Goal: Task Accomplishment & Management: Complete application form

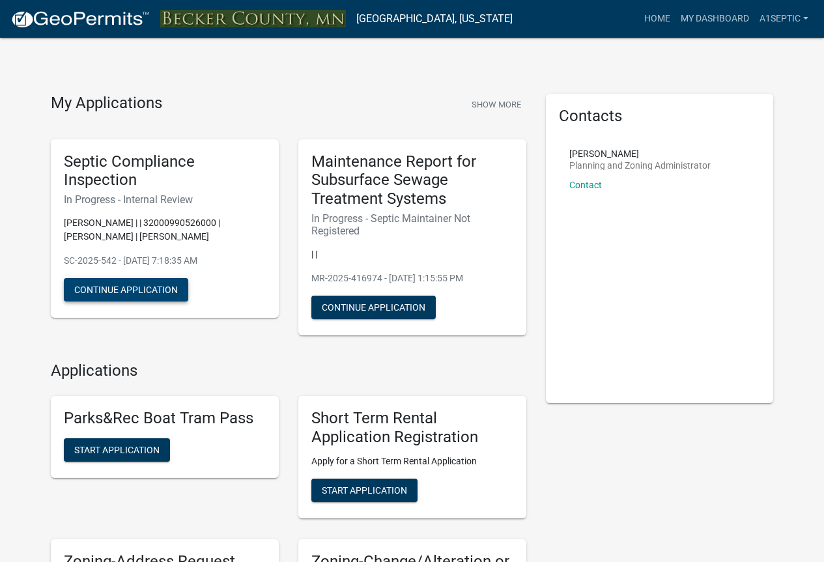
click at [155, 302] on button "Continue Application" at bounding box center [126, 289] width 124 height 23
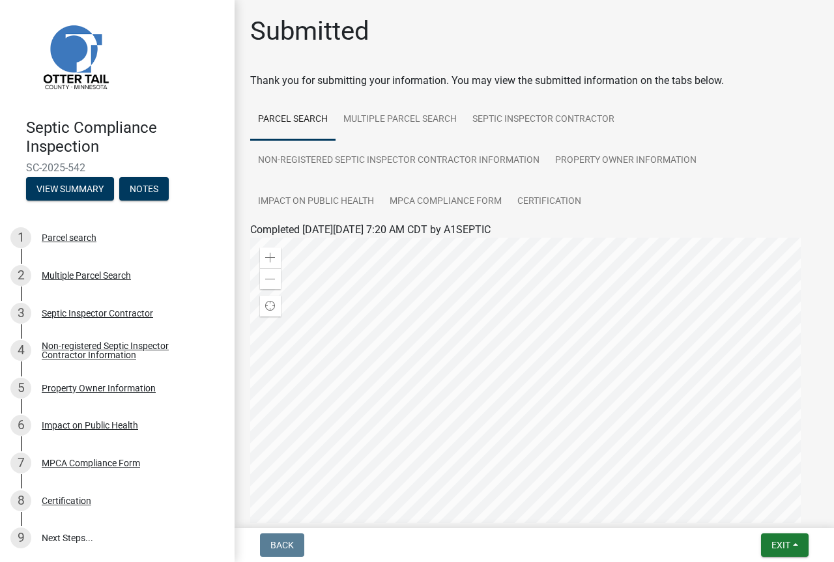
scroll to position [166, 0]
click at [87, 530] on link "9 Next Steps..." at bounding box center [117, 538] width 235 height 38
click at [79, 532] on link "9 Next Steps..." at bounding box center [117, 538] width 235 height 38
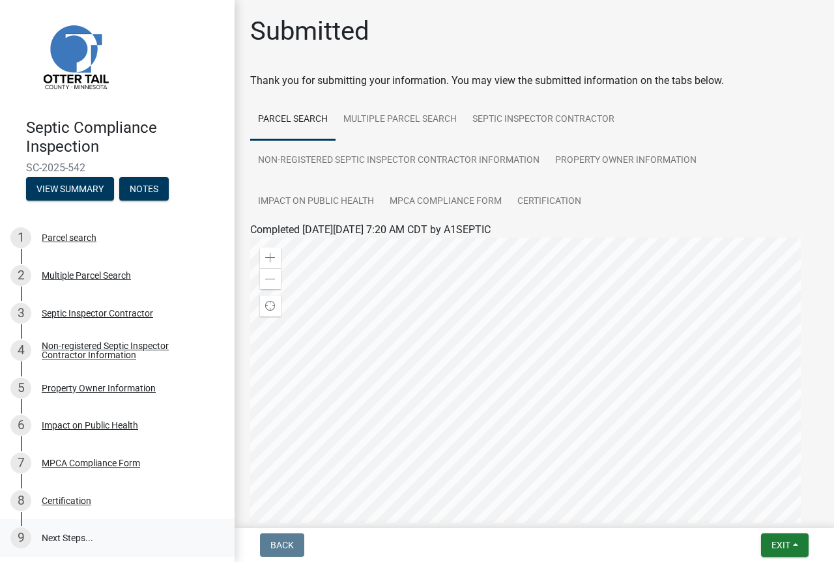
click at [79, 532] on link "9 Next Steps..." at bounding box center [117, 538] width 235 height 38
click at [65, 532] on link "9 Next Steps..." at bounding box center [117, 538] width 235 height 38
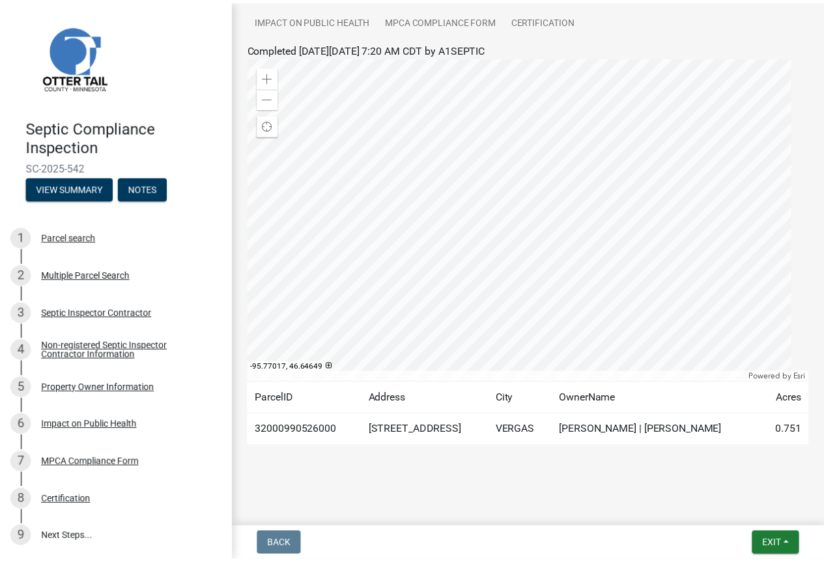
scroll to position [358, 0]
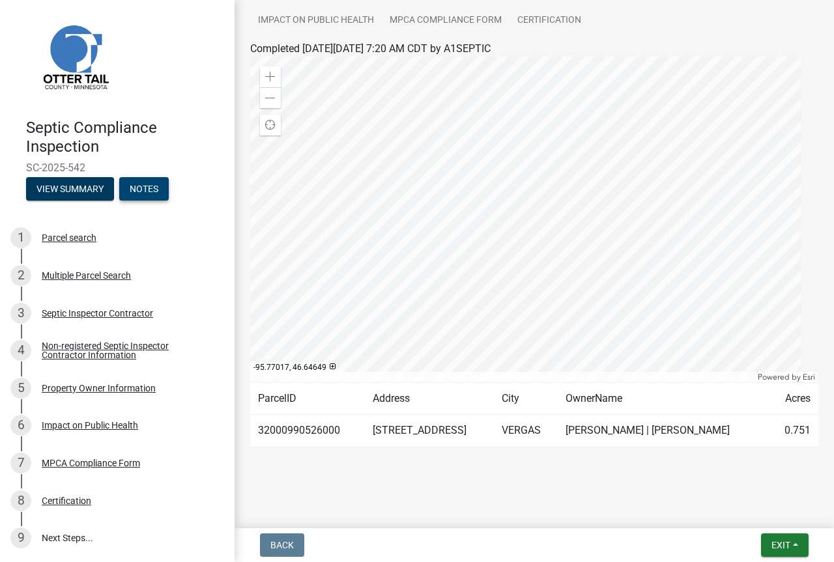
click at [119, 177] on button "Notes" at bounding box center [144, 188] width 50 height 23
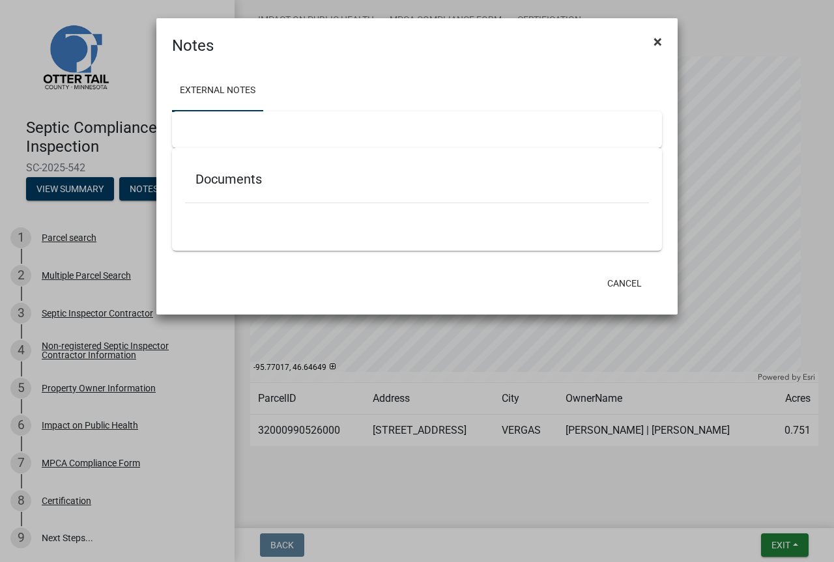
click at [656, 44] on span "×" at bounding box center [658, 42] width 8 height 18
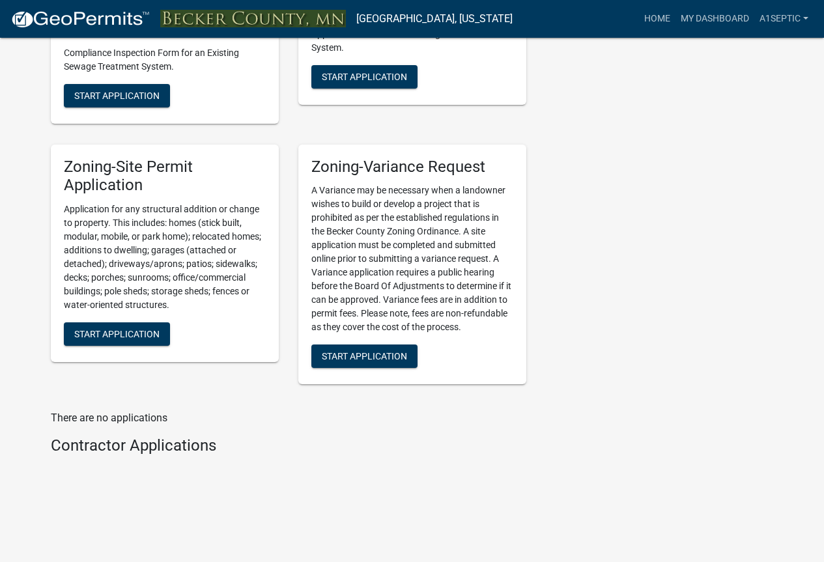
scroll to position [1671, 0]
click at [170, 108] on button "Start Application" at bounding box center [117, 95] width 106 height 23
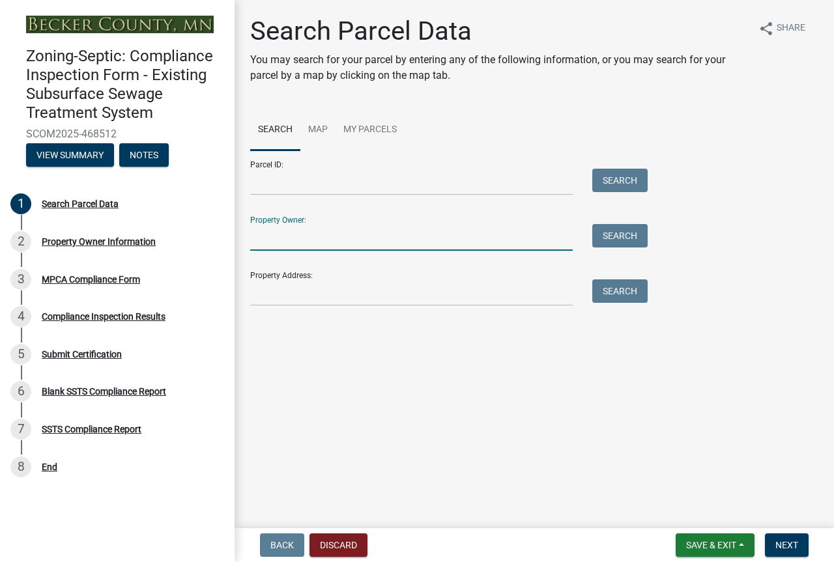
click at [283, 251] on input "Property Owner:" at bounding box center [411, 237] width 323 height 27
type input "[PERSON_NAME]"
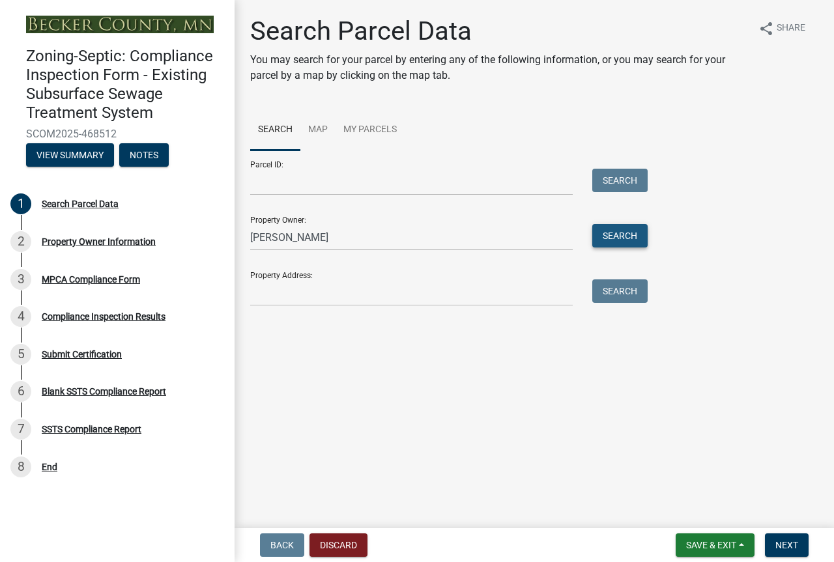
click at [611, 248] on button "Search" at bounding box center [619, 235] width 55 height 23
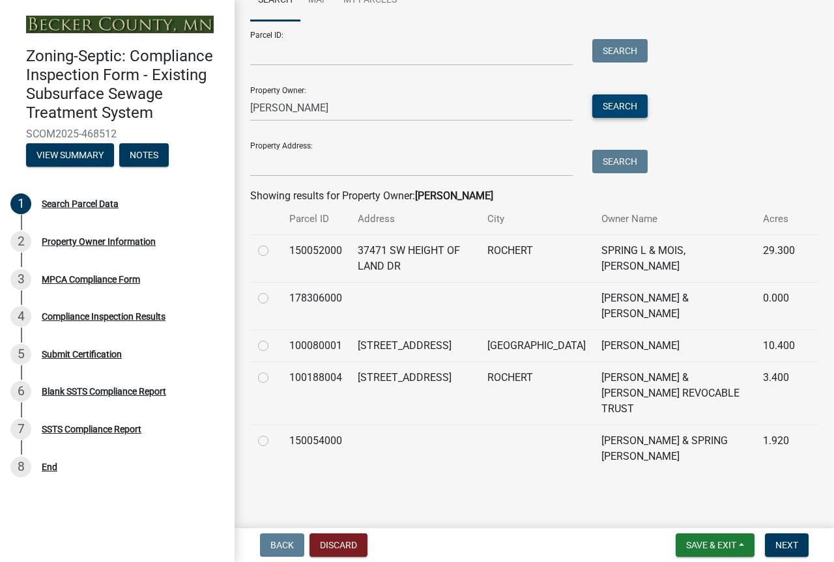
scroll to position [156, 0]
click at [274, 243] on label at bounding box center [274, 243] width 0 height 0
click at [274, 252] on input "radio" at bounding box center [278, 247] width 8 height 8
radio input "true"
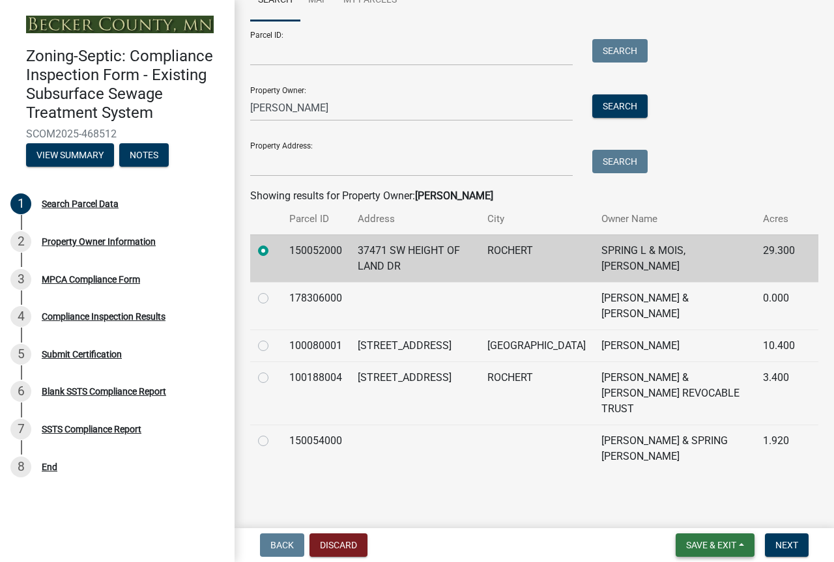
click at [686, 540] on span "Save & Exit" at bounding box center [711, 545] width 50 height 10
click at [650, 459] on button "Save" at bounding box center [702, 474] width 104 height 31
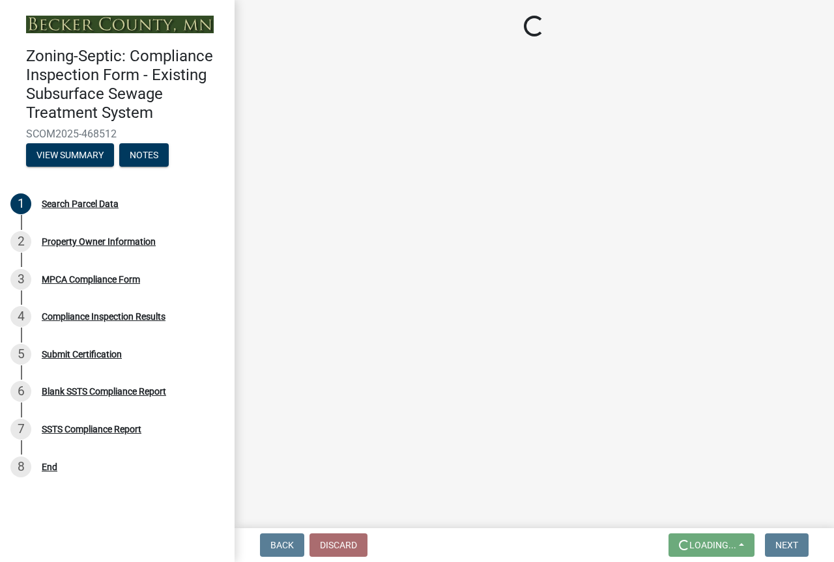
scroll to position [0, 0]
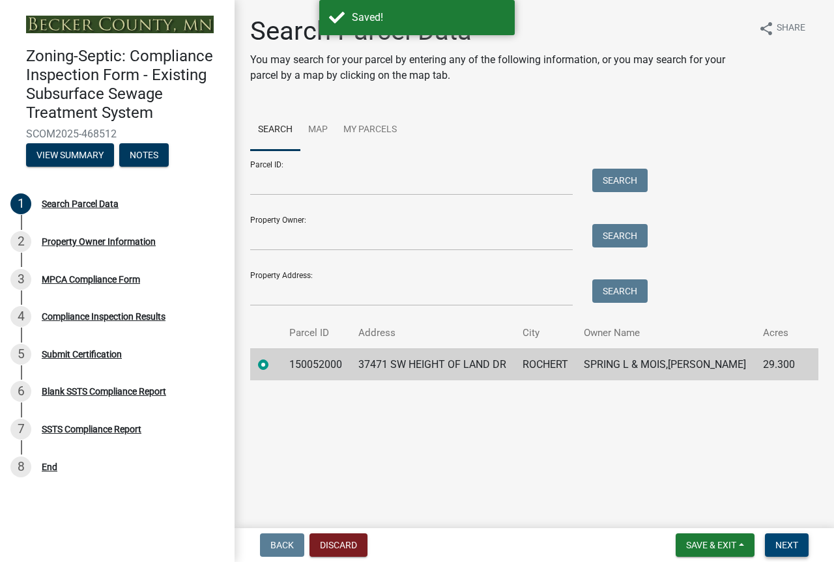
click at [777, 543] on span "Next" at bounding box center [786, 545] width 23 height 10
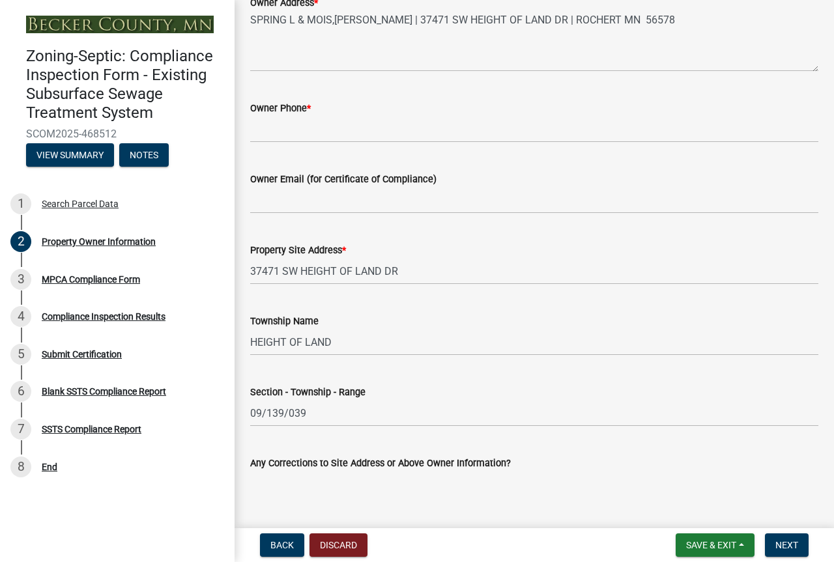
scroll to position [404, 0]
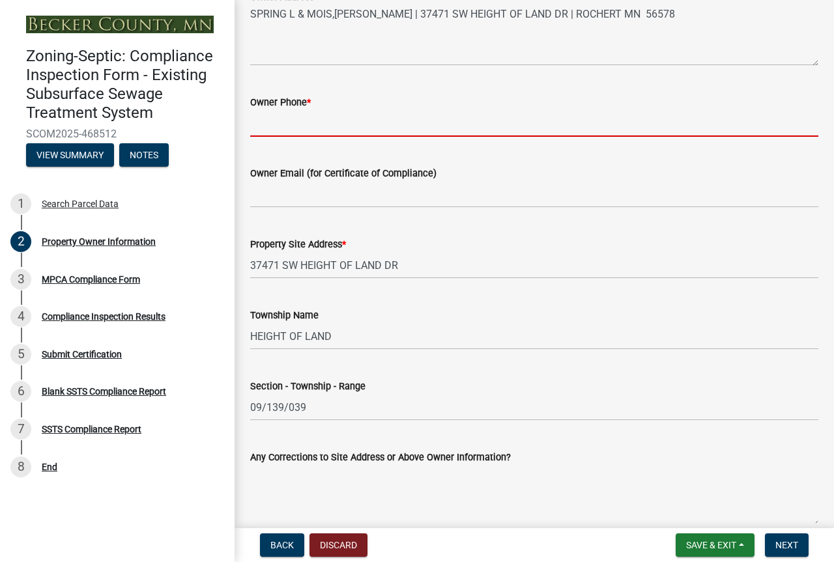
click at [278, 137] on input "Owner Phone *" at bounding box center [534, 123] width 568 height 27
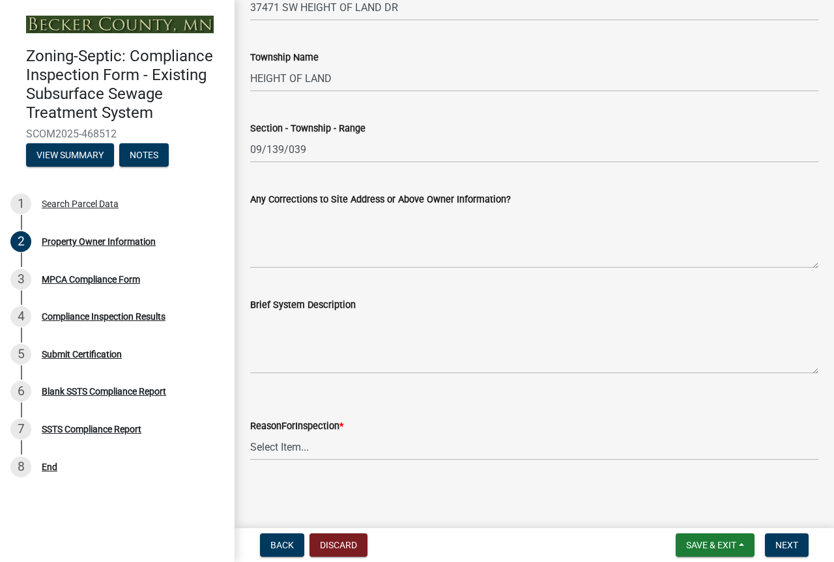
scroll to position [900, 0]
type input "[PHONE_NUMBER]"
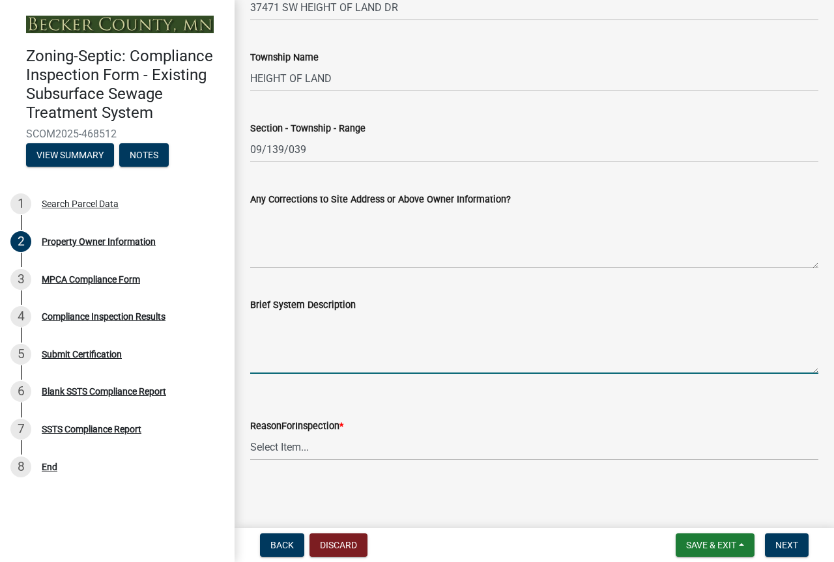
click at [279, 345] on textarea "Brief System Description" at bounding box center [534, 343] width 568 height 61
type textarea "1000gal septic tank with 100' of drainfield"
click at [306, 461] on select "Select Item... Property Sale Lake Study Required for Permit Other" at bounding box center [534, 447] width 568 height 27
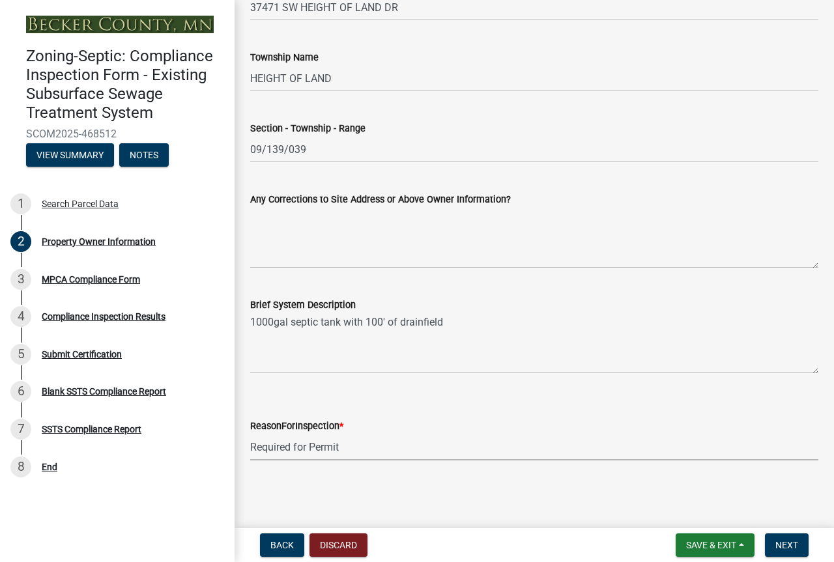
click at [254, 461] on select "Select Item... Property Sale Lake Study Required for Permit Other" at bounding box center [534, 447] width 568 height 27
select select "945f6891-bcff-43bc-87f4-41d33ca130f5"
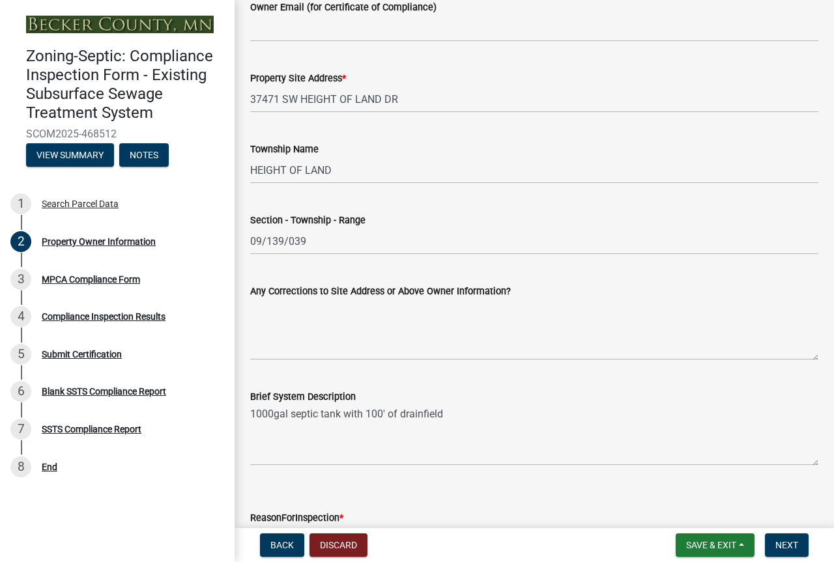
scroll to position [561, 0]
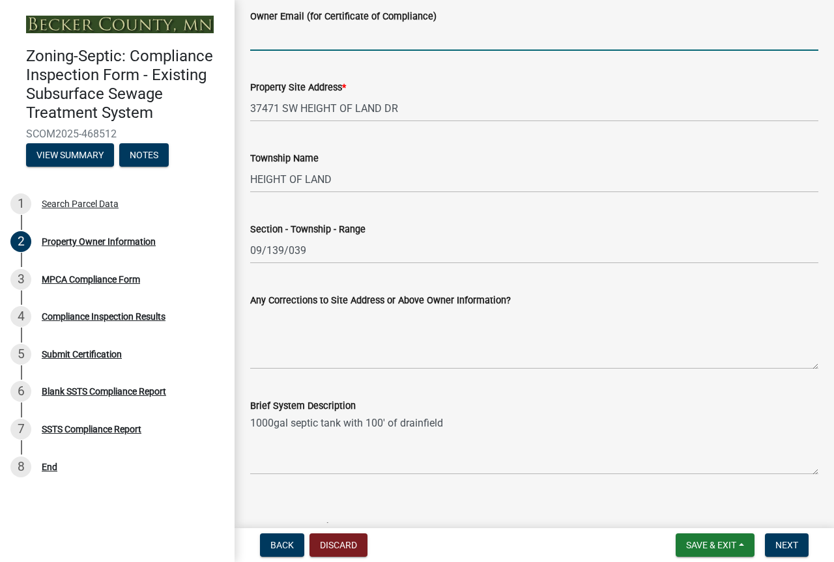
click at [265, 51] on input "Owner Email (for Certificate of Compliance)" at bounding box center [534, 37] width 568 height 27
type input "[EMAIL_ADDRESS][DOMAIN_NAME]"
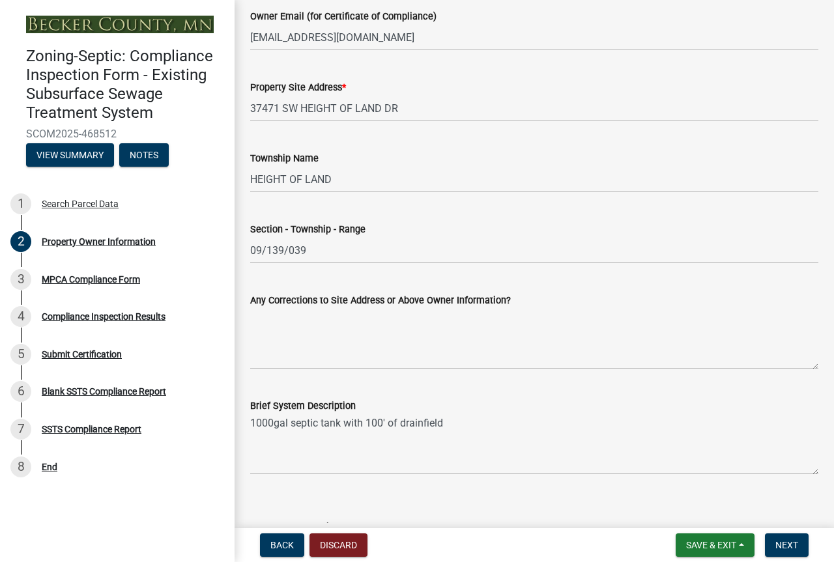
click at [578, 308] on div "Any Corrections to Site Address or Above Owner Information?" at bounding box center [534, 301] width 568 height 16
click at [686, 541] on span "Save & Exit" at bounding box center [711, 545] width 50 height 10
click at [650, 459] on button "Save" at bounding box center [702, 474] width 104 height 31
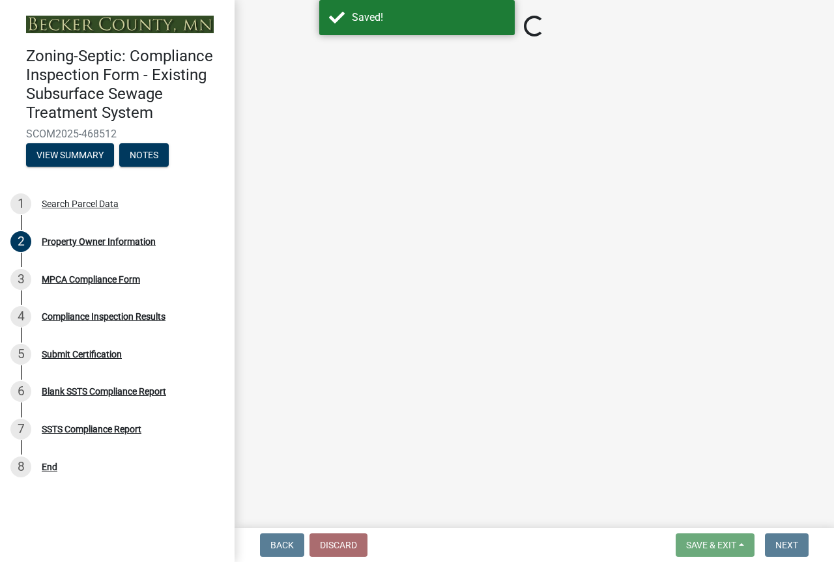
select select "945f6891-bcff-43bc-87f4-41d33ca130f5"
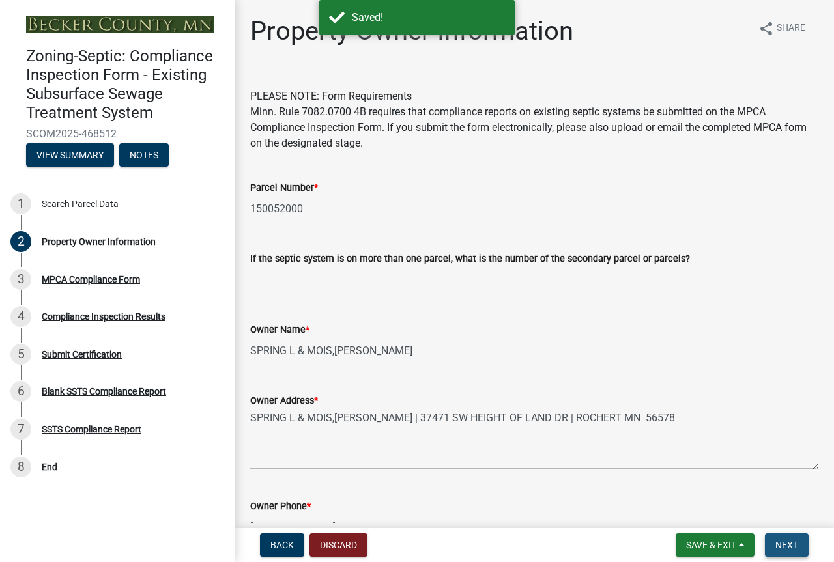
click at [779, 540] on span "Next" at bounding box center [786, 545] width 23 height 10
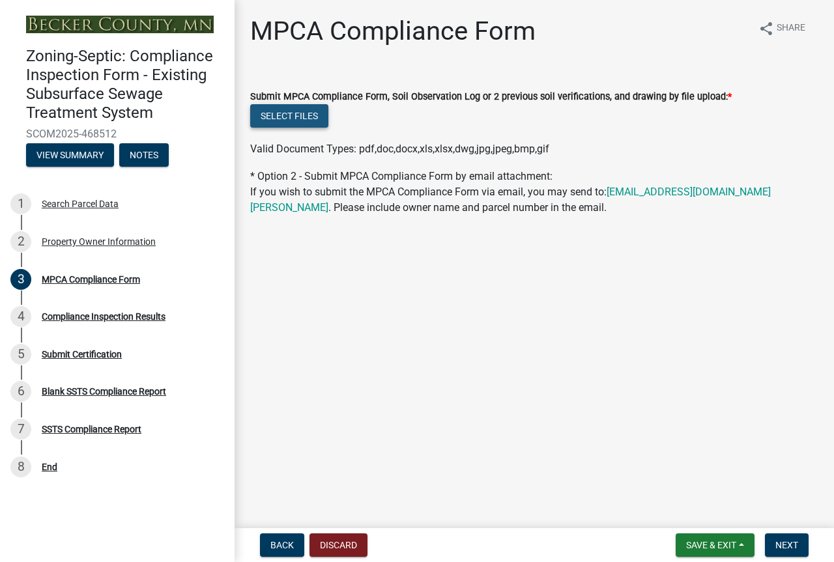
click at [293, 128] on button "Select files" at bounding box center [289, 115] width 78 height 23
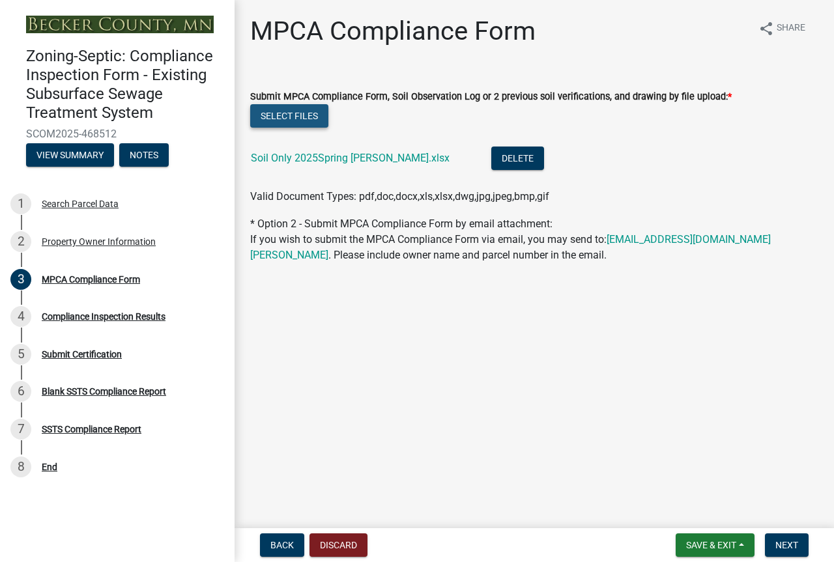
click at [306, 128] on button "Select files" at bounding box center [289, 115] width 78 height 23
click at [295, 128] on button "Select files" at bounding box center [289, 115] width 78 height 23
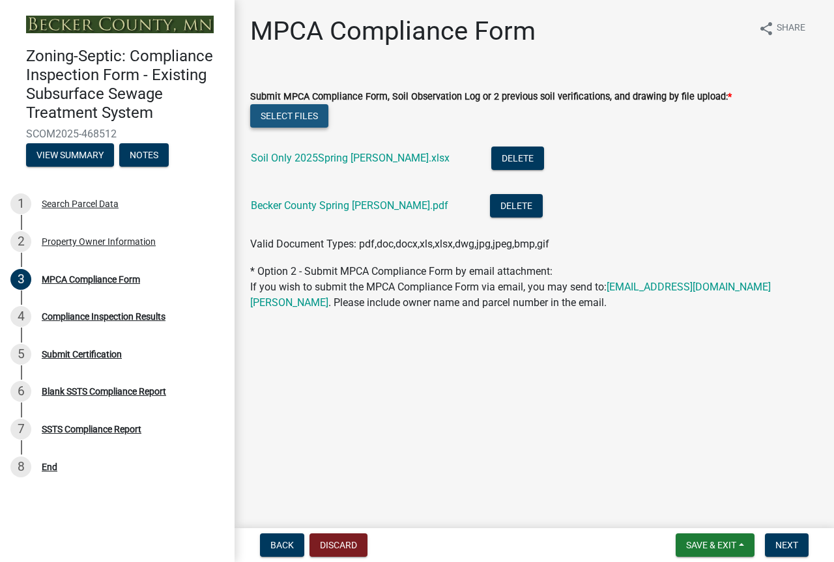
click at [303, 128] on button "Select files" at bounding box center [289, 115] width 78 height 23
click at [312, 128] on button "Select files" at bounding box center [289, 115] width 78 height 23
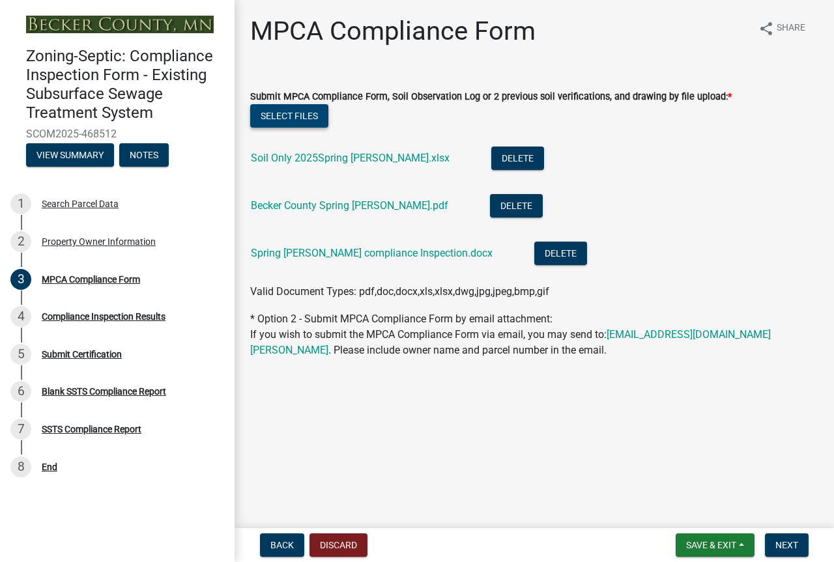
scroll to position [18, 0]
click at [686, 540] on span "Save & Exit" at bounding box center [711, 545] width 50 height 10
click at [650, 463] on button "Save" at bounding box center [702, 474] width 104 height 31
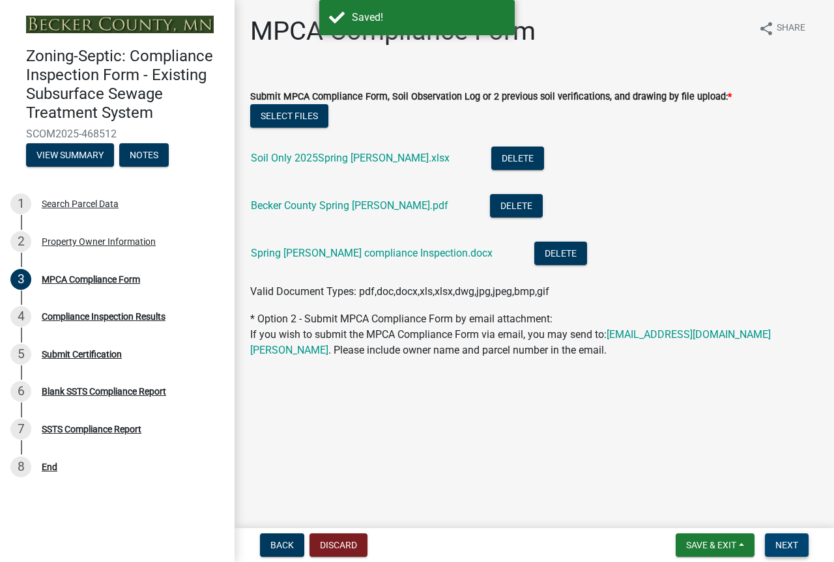
click at [776, 540] on span "Next" at bounding box center [786, 545] width 23 height 10
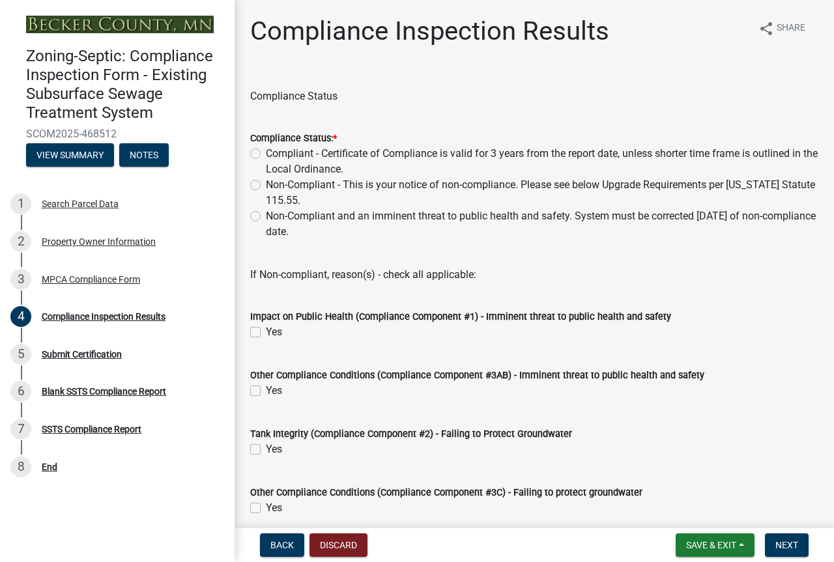
click at [266, 177] on label "Compliant - Certificate of Compliance is valid for 3 years from the report date…" at bounding box center [542, 161] width 553 height 31
click at [266, 154] on input "Compliant - Certificate of Compliance is valid for 3 years from the report date…" at bounding box center [270, 150] width 8 height 8
radio input "true"
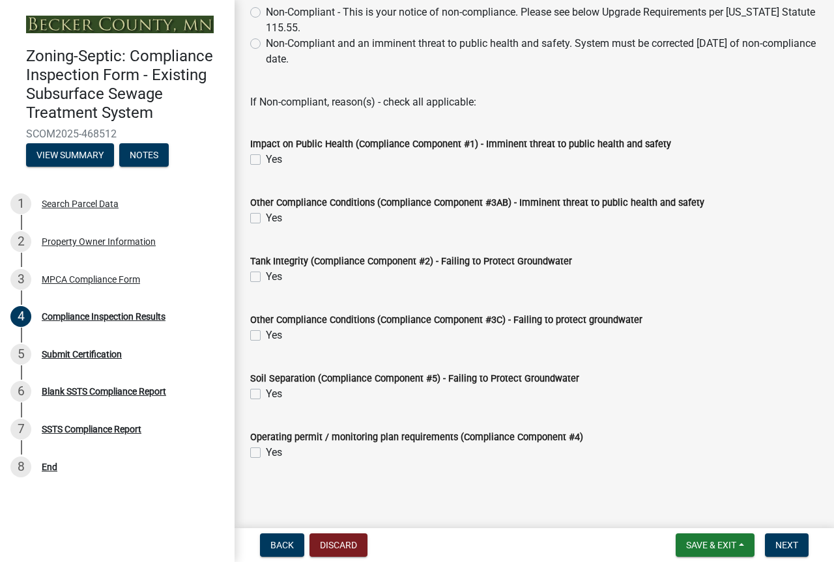
scroll to position [344, 0]
click at [775, 540] on span "Next" at bounding box center [786, 545] width 23 height 10
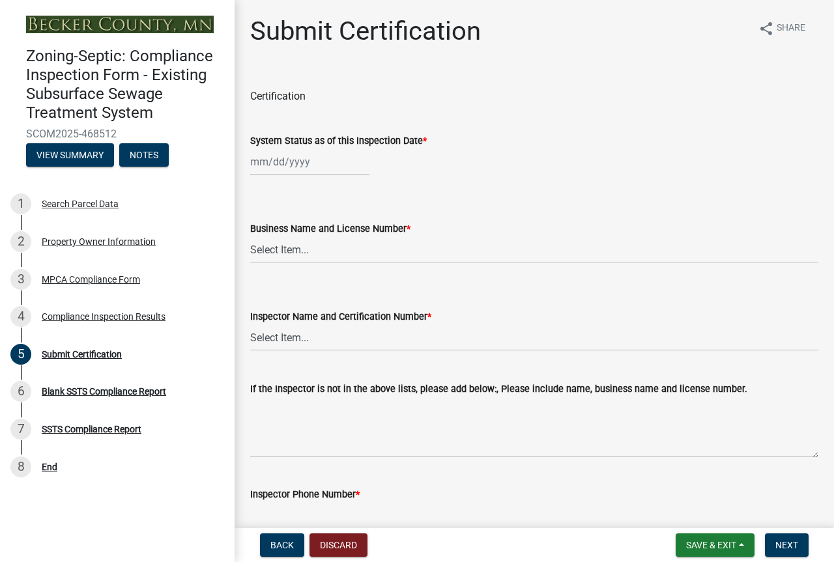
select select "8"
select select "2025"
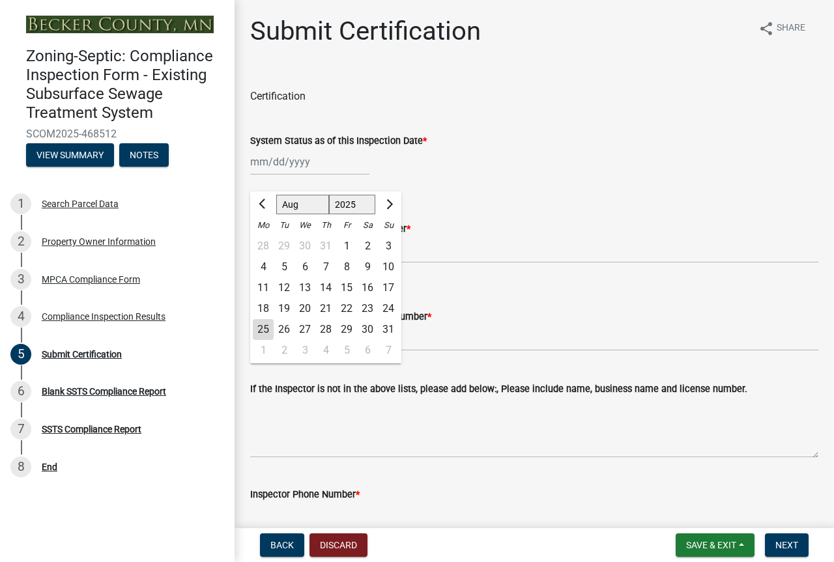
click at [274, 175] on div "[PERSON_NAME] Feb Mar Apr [PERSON_NAME][DATE] Oct Nov [DATE] 1526 1527 1528 152…" at bounding box center [309, 162] width 119 height 27
click at [295, 319] on div "19" at bounding box center [284, 308] width 21 height 21
type input "[DATE]"
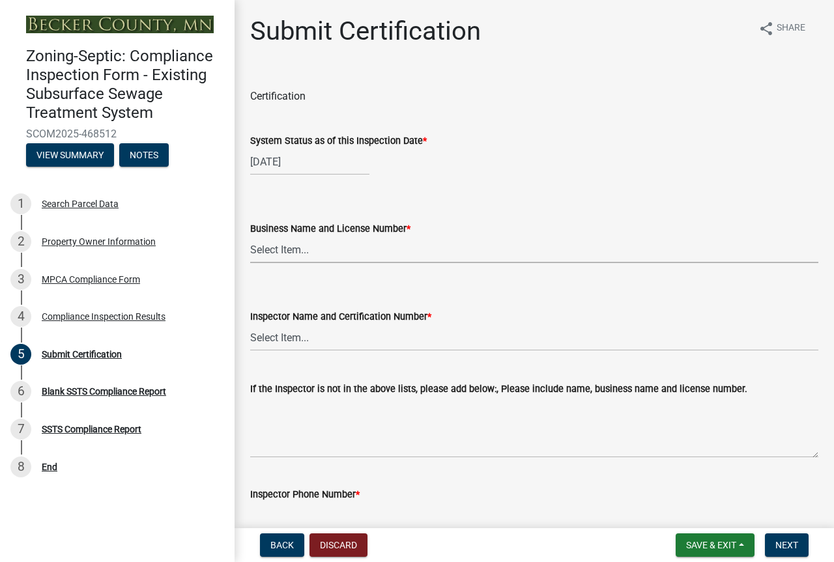
click at [282, 263] on select "Select Item... OTHER – Not listed (please add in next field and we will add to …" at bounding box center [534, 250] width 568 height 27
click at [254, 263] on select "Select Item... OTHER – Not listed (please add in next field and we will add to …" at bounding box center [534, 250] width 568 height 27
select select "b69da668-3988-4db2-9609-397e4161323c"
click at [310, 351] on select "Select Item... OTHER – Not listed (please add in next field and we will add to …" at bounding box center [534, 337] width 568 height 27
click at [254, 351] on select "Select Item... OTHER – Not listed (please add in next field and we will add to …" at bounding box center [534, 337] width 568 height 27
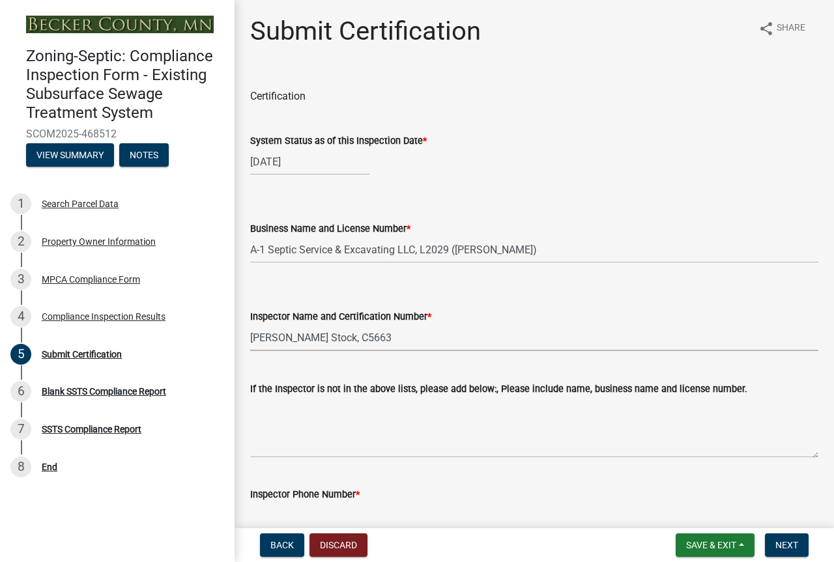
select select "0aa7f1b4-bfe7-4b6d-817b-8d375251f379"
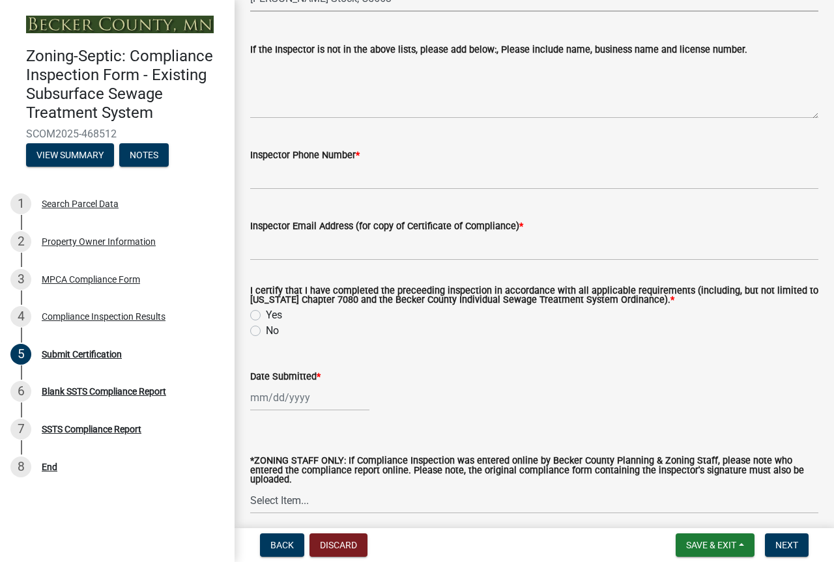
scroll to position [343, 0]
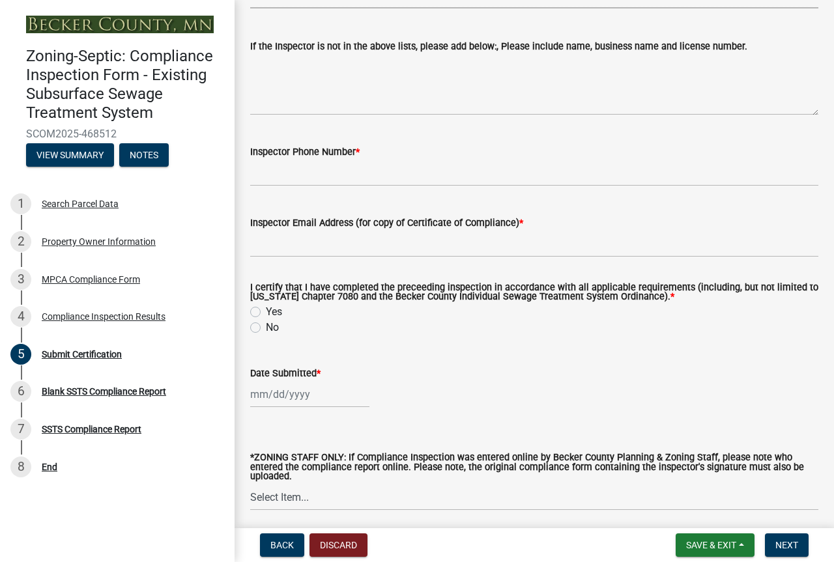
click at [360, 157] on label "Inspector Phone Number *" at bounding box center [304, 152] width 109 height 9
click at [377, 186] on input "Inspector Phone Number *" at bounding box center [534, 173] width 568 height 27
type input "[PHONE_NUMBER]"
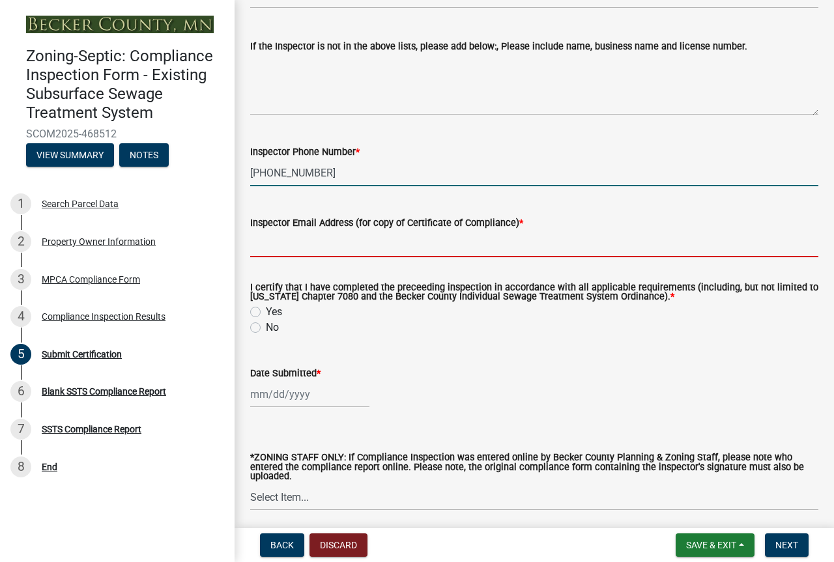
click at [265, 257] on input "Inspector Email Address (for copy of Certificate of Compliance) *" at bounding box center [534, 244] width 568 height 27
type input "[EMAIL_ADDRESS][DOMAIN_NAME]"
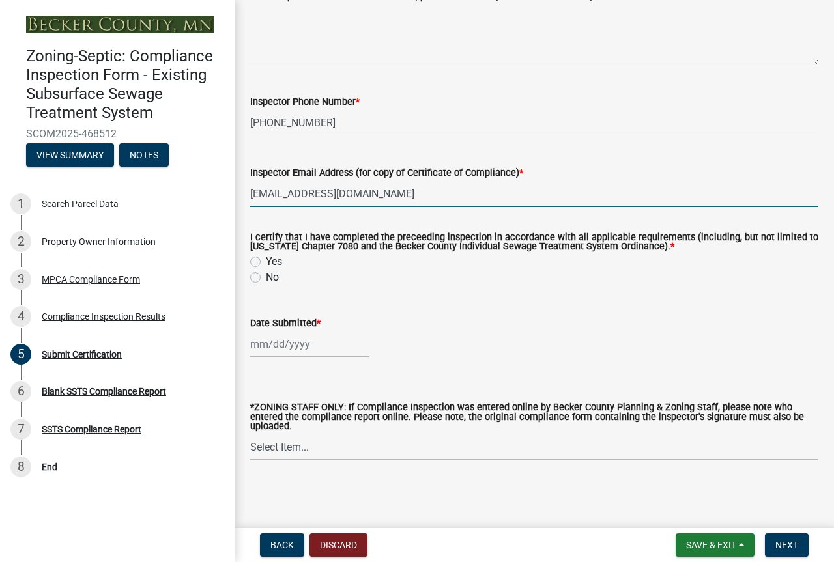
scroll to position [495, 0]
click at [266, 270] on label "Yes" at bounding box center [274, 262] width 16 height 16
click at [266, 263] on input "Yes" at bounding box center [270, 258] width 8 height 8
radio input "true"
click at [289, 358] on div at bounding box center [309, 344] width 119 height 27
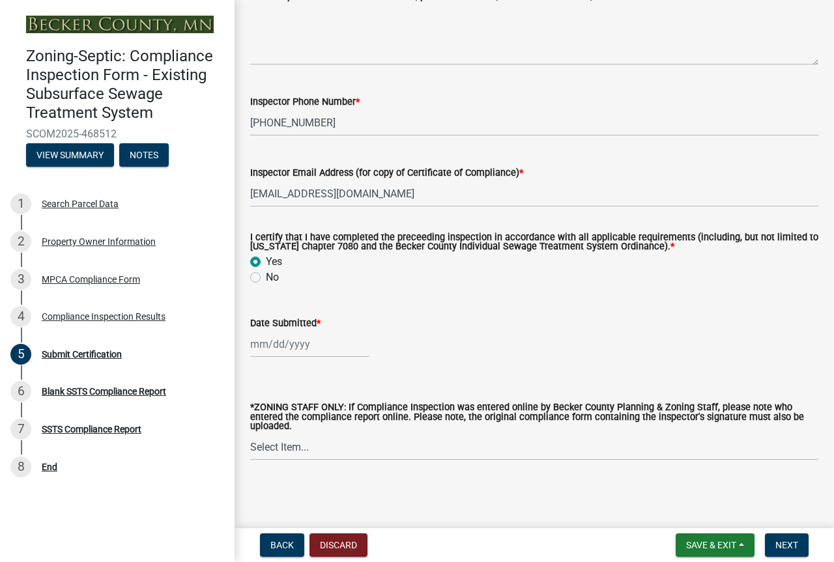
select select "8"
select select "2025"
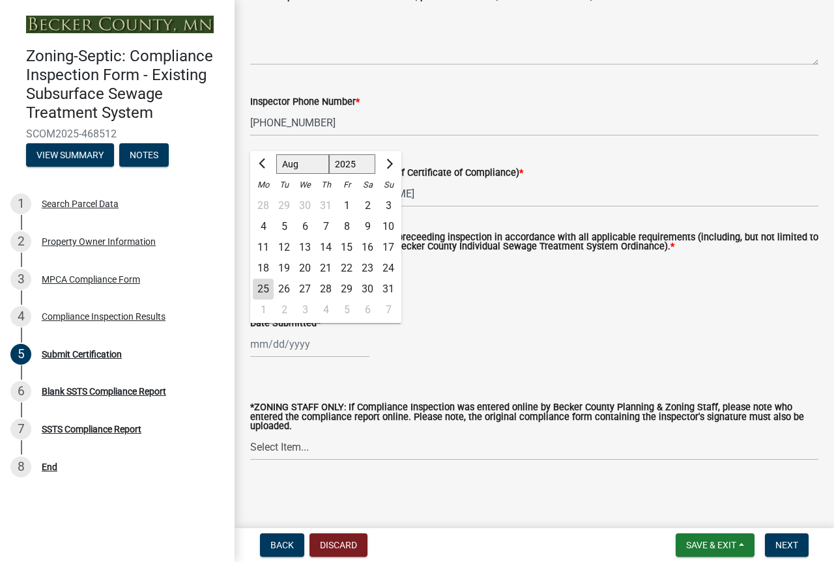
click at [268, 300] on div "25" at bounding box center [263, 289] width 21 height 21
type input "[DATE]"
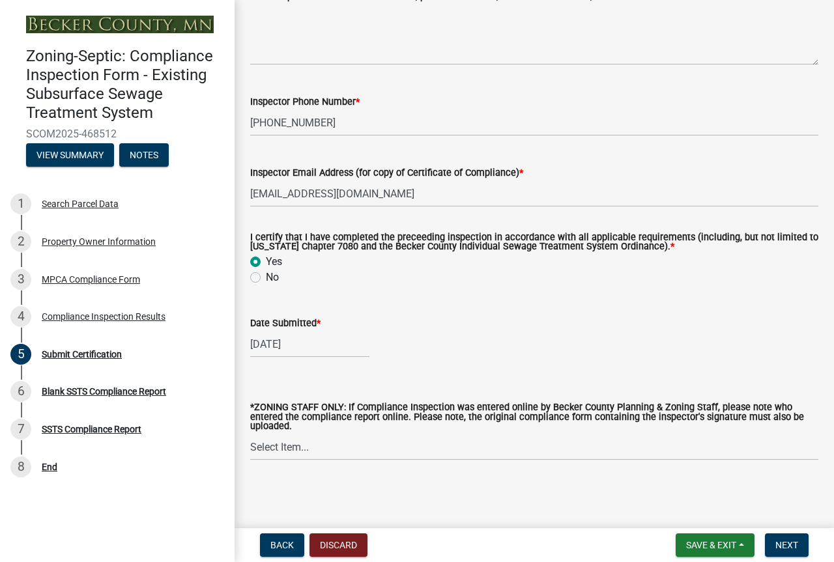
scroll to position [629, 0]
click at [686, 541] on span "Save & Exit" at bounding box center [711, 545] width 50 height 10
click at [650, 459] on button "Save" at bounding box center [702, 474] width 104 height 31
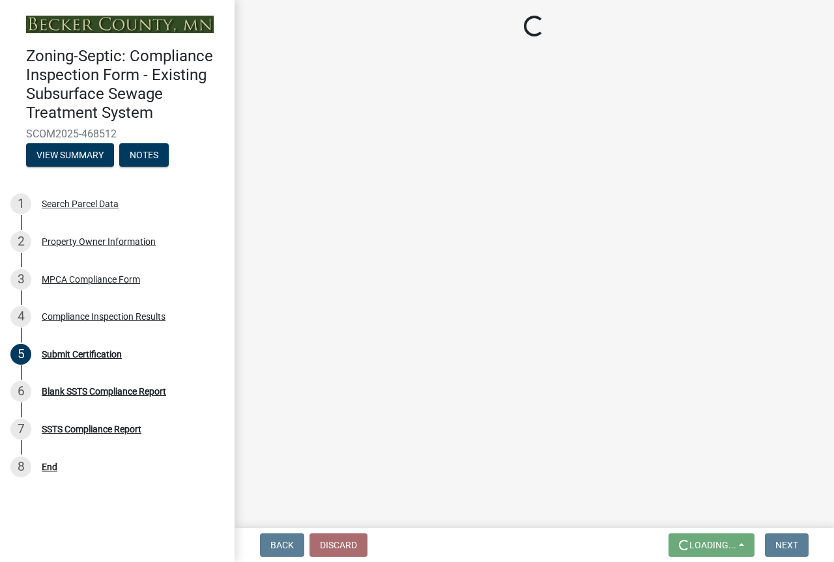
scroll to position [0, 0]
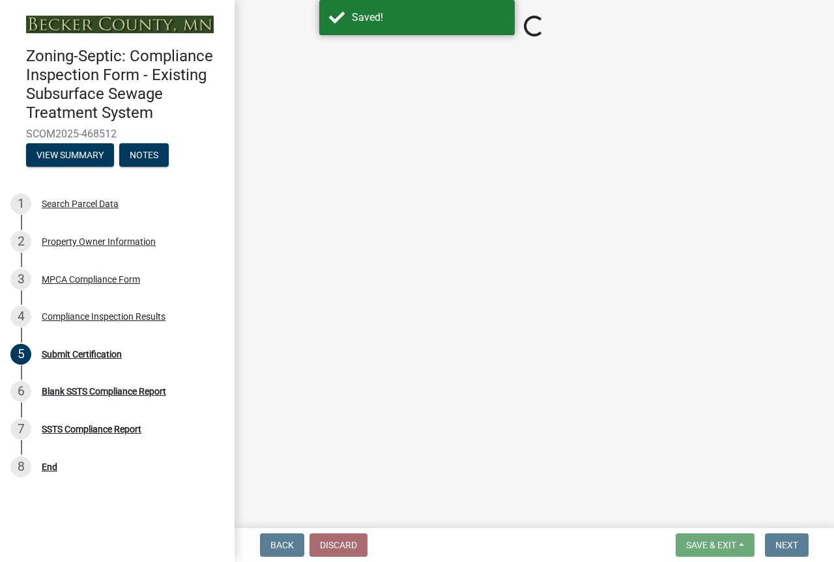
select select "b69da668-3988-4db2-9609-397e4161323c"
select select "0aa7f1b4-bfe7-4b6d-817b-8d375251f379"
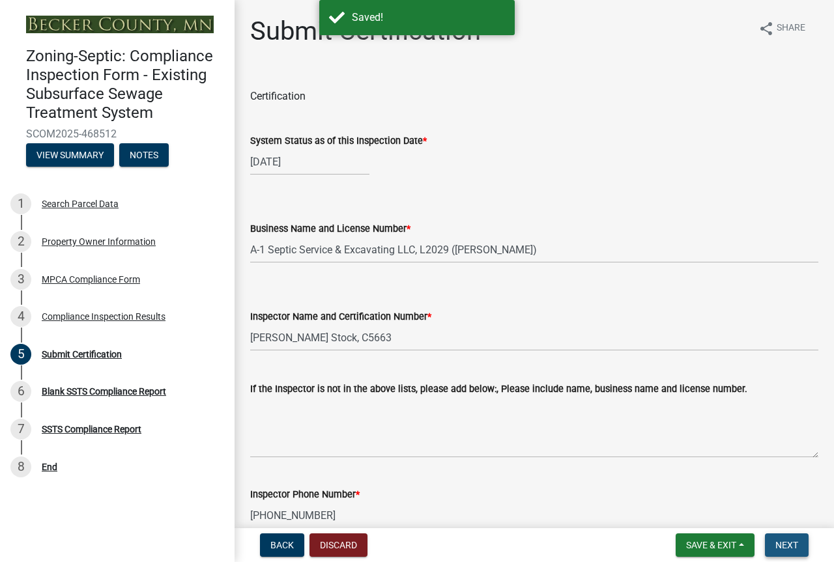
click at [775, 540] on span "Next" at bounding box center [786, 545] width 23 height 10
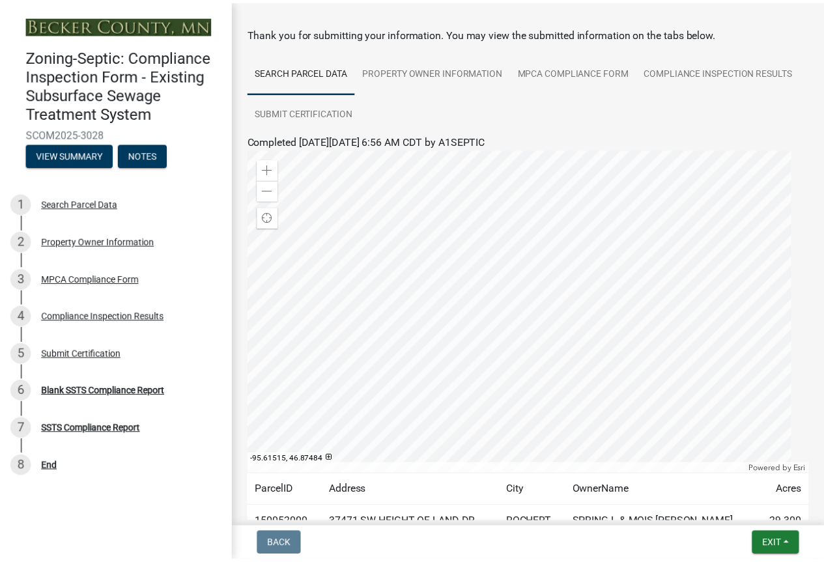
scroll to position [44, 0]
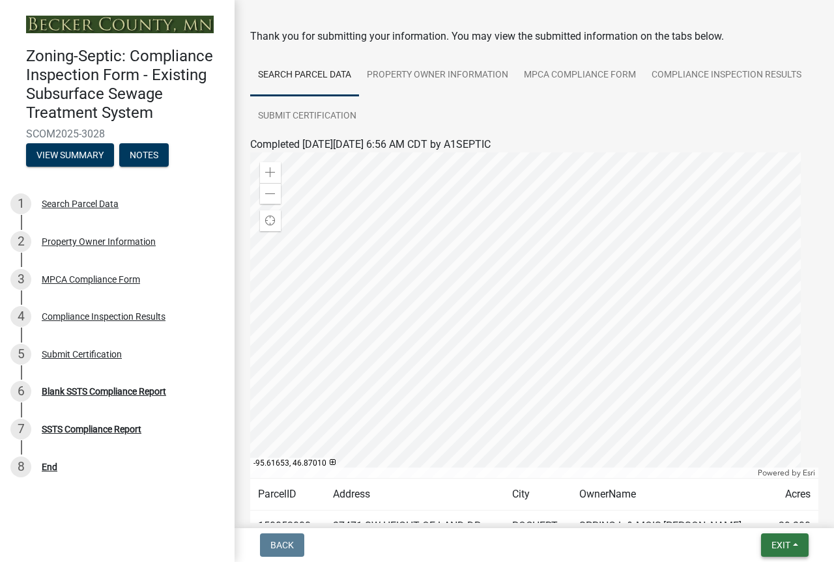
click at [761, 545] on button "Exit" at bounding box center [785, 545] width 48 height 23
click at [722, 498] on button "Save & Exit" at bounding box center [756, 505] width 104 height 31
